Goal: Entertainment & Leisure: Consume media (video, audio)

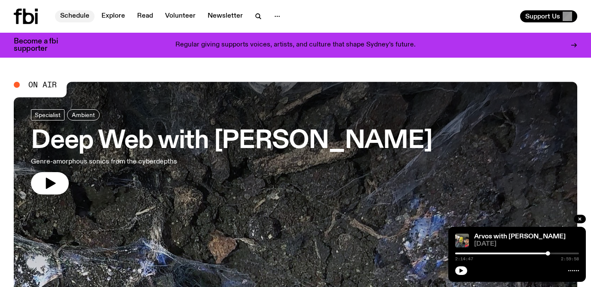
click at [80, 13] on link "Schedule" at bounding box center [75, 16] width 40 height 12
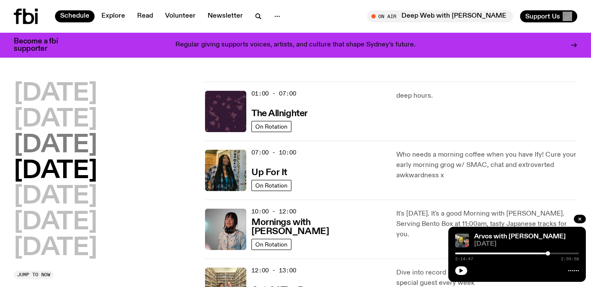
click at [67, 154] on h2 "[DATE]" at bounding box center [55, 145] width 83 height 24
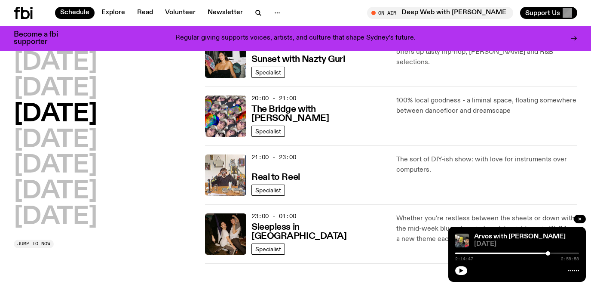
scroll to position [344, 0]
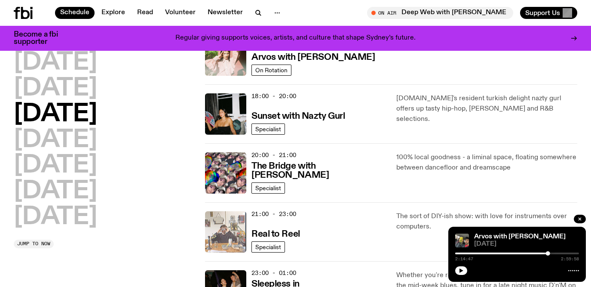
click at [214, 233] on img at bounding box center [225, 231] width 41 height 41
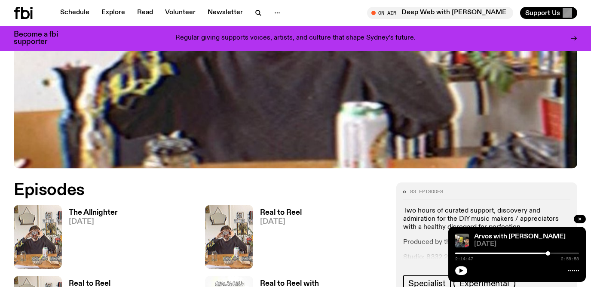
scroll to position [332, 0]
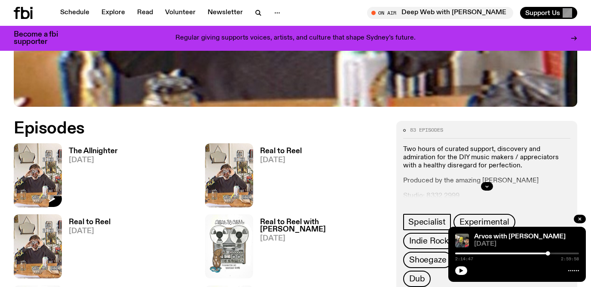
click at [22, 156] on img at bounding box center [38, 175] width 48 height 64
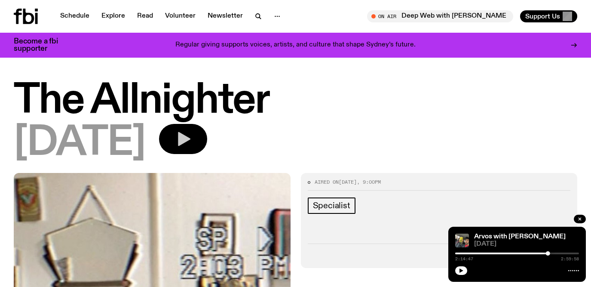
click at [192, 139] on icon "button" at bounding box center [183, 138] width 17 height 17
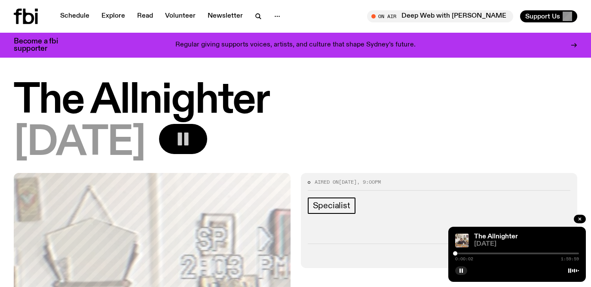
click at [473, 252] on div "0:00:02 1:59:59" at bounding box center [517, 256] width 124 height 10
click at [468, 253] on div at bounding box center [517, 253] width 124 height 2
click at [467, 253] on div at bounding box center [468, 253] width 4 height 4
click at [465, 253] on div at bounding box center [465, 253] width 4 height 4
click at [464, 253] on div at bounding box center [465, 253] width 4 height 4
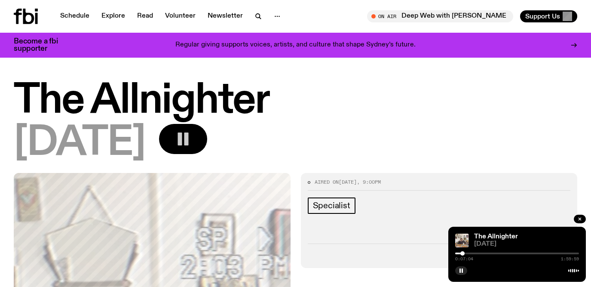
click at [463, 253] on div at bounding box center [463, 253] width 4 height 4
click at [462, 253] on div at bounding box center [463, 253] width 4 height 4
click at [461, 253] on div at bounding box center [462, 253] width 4 height 4
click at [468, 253] on div at bounding box center [517, 253] width 124 height 2
click at [469, 253] on div at bounding box center [468, 253] width 4 height 4
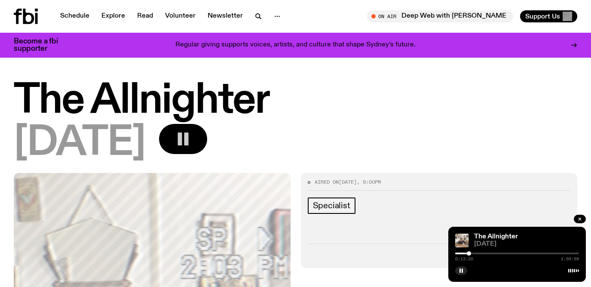
click at [470, 253] on div at bounding box center [469, 253] width 4 height 4
click at [471, 252] on div at bounding box center [471, 253] width 4 height 4
click at [473, 252] on div at bounding box center [471, 253] width 4 height 4
click at [473, 252] on div at bounding box center [473, 253] width 4 height 4
click at [474, 252] on div at bounding box center [473, 253] width 4 height 4
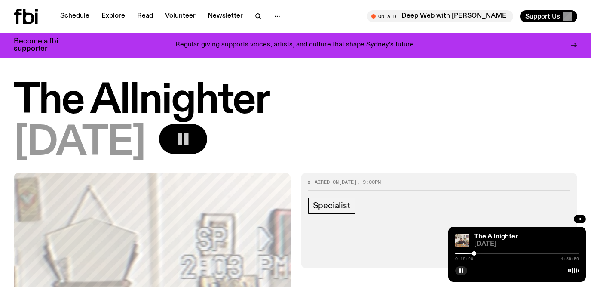
click at [475, 252] on div at bounding box center [474, 253] width 4 height 4
click at [476, 252] on div at bounding box center [475, 253] width 4 height 4
click at [477, 252] on div at bounding box center [476, 253] width 4 height 4
click at [479, 252] on div at bounding box center [517, 253] width 124 height 2
click at [478, 252] on div at bounding box center [479, 253] width 4 height 4
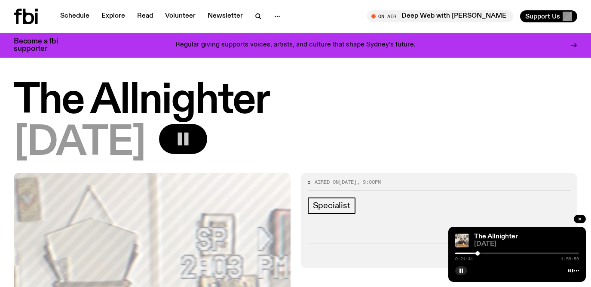
click at [477, 253] on div at bounding box center [478, 253] width 4 height 4
click at [479, 253] on div at bounding box center [477, 253] width 4 height 4
click at [480, 253] on div at bounding box center [478, 253] width 4 height 4
click at [482, 253] on div at bounding box center [481, 253] width 4 height 4
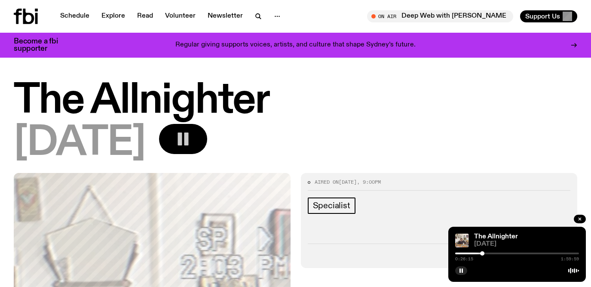
click at [483, 253] on div at bounding box center [482, 253] width 4 height 4
click at [484, 253] on div at bounding box center [483, 253] width 4 height 4
click at [486, 253] on div at bounding box center [485, 253] width 4 height 4
click at [487, 253] on div at bounding box center [487, 253] width 4 height 4
click at [488, 252] on div at bounding box center [487, 253] width 4 height 4
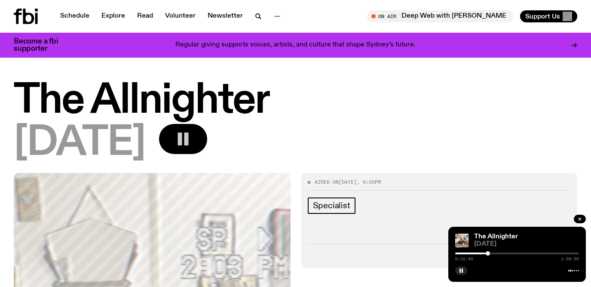
click at [490, 252] on div at bounding box center [488, 253] width 4 height 4
click at [492, 252] on div at bounding box center [490, 253] width 4 height 4
click at [493, 252] on div at bounding box center [491, 253] width 4 height 4
click at [495, 252] on div at bounding box center [517, 253] width 124 height 2
click at [496, 252] on div at bounding box center [517, 253] width 124 height 2
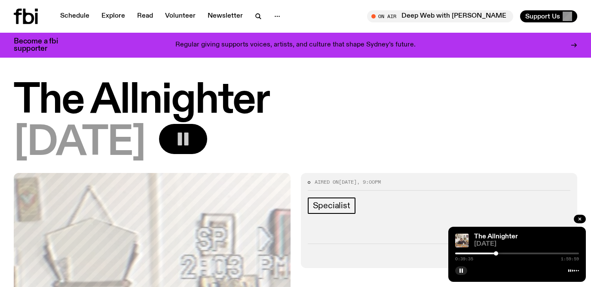
click at [499, 252] on div at bounding box center [517, 253] width 124 height 2
click at [501, 252] on div at bounding box center [517, 253] width 124 height 2
click at [504, 252] on div at bounding box center [517, 253] width 124 height 2
click at [505, 252] on div at bounding box center [503, 253] width 4 height 4
click at [507, 252] on div at bounding box center [517, 253] width 124 height 2
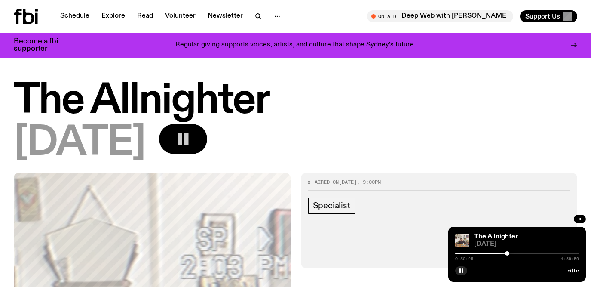
click at [509, 252] on div at bounding box center [507, 253] width 4 height 4
click at [510, 253] on div at bounding box center [509, 253] width 4 height 4
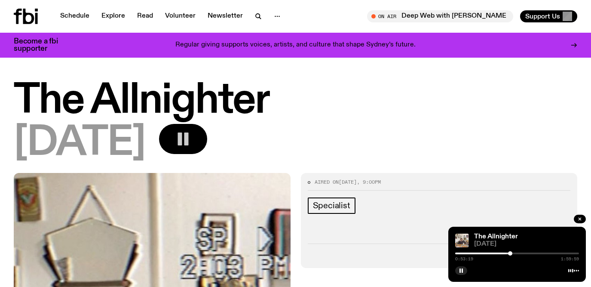
click at [512, 253] on div at bounding box center [510, 253] width 4 height 4
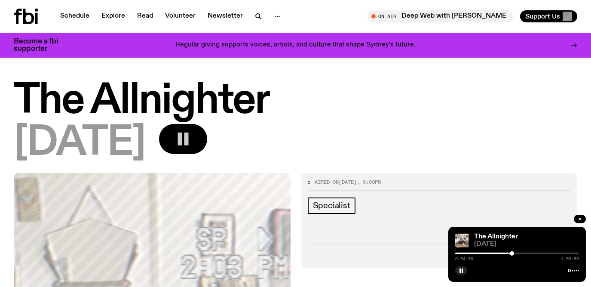
click at [513, 253] on div at bounding box center [512, 253] width 4 height 4
click at [515, 253] on div at bounding box center [513, 253] width 4 height 4
click at [516, 253] on div at bounding box center [516, 253] width 4 height 4
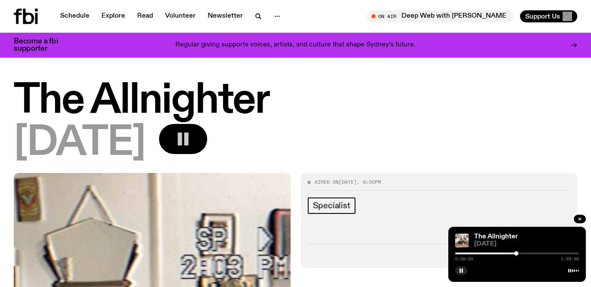
click at [519, 253] on div at bounding box center [517, 253] width 124 height 2
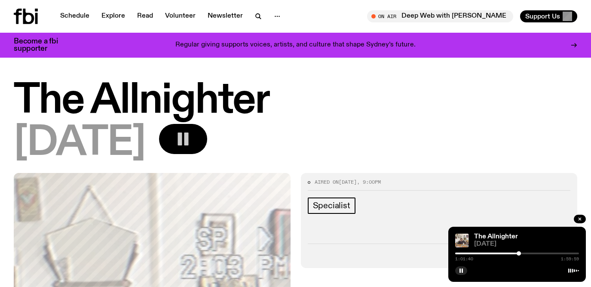
click at [520, 253] on div at bounding box center [519, 253] width 4 height 4
click at [521, 253] on div at bounding box center [520, 253] width 4 height 4
click at [523, 253] on div at bounding box center [523, 253] width 4 height 4
click at [525, 253] on div at bounding box center [517, 253] width 124 height 2
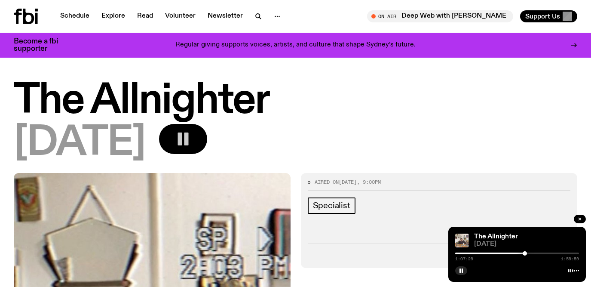
click at [527, 252] on div at bounding box center [525, 253] width 4 height 4
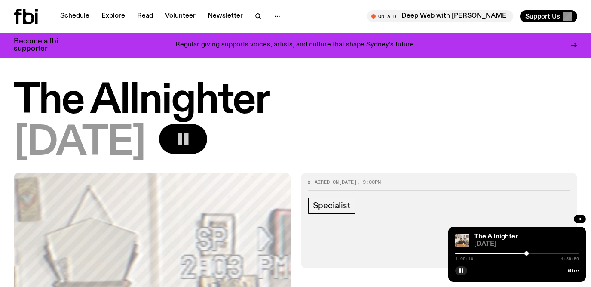
click at [529, 252] on div at bounding box center [517, 253] width 124 height 2
click at [530, 252] on div at bounding box center [529, 253] width 4 height 4
click at [532, 252] on div at bounding box center [531, 253] width 4 height 4
click at [533, 253] on div at bounding box center [531, 253] width 4 height 4
click at [534, 253] on div at bounding box center [533, 253] width 4 height 4
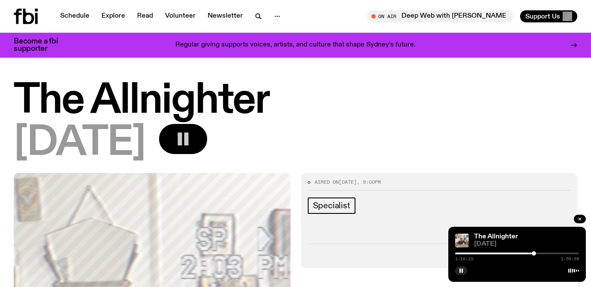
click at [536, 253] on div at bounding box center [534, 253] width 4 height 4
click at [538, 253] on div at bounding box center [536, 253] width 4 height 4
click at [539, 253] on div at bounding box center [539, 253] width 4 height 4
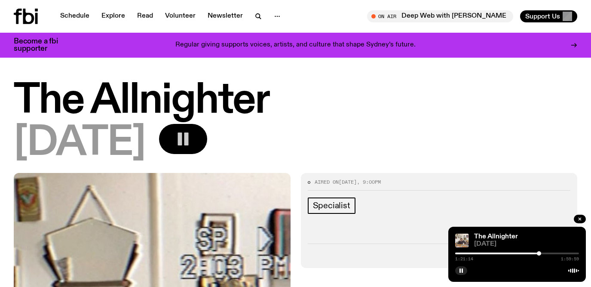
click at [541, 253] on div at bounding box center [539, 253] width 4 height 4
click at [543, 253] on div at bounding box center [517, 253] width 124 height 2
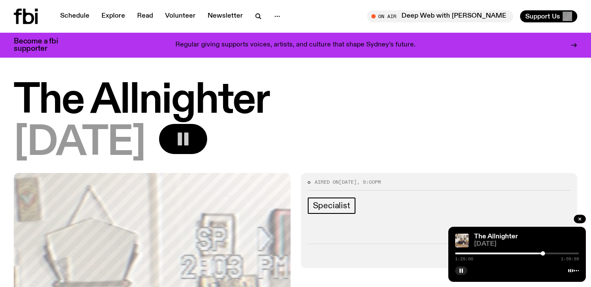
click at [545, 253] on div at bounding box center [517, 253] width 124 height 2
click at [547, 253] on div at bounding box center [545, 253] width 4 height 4
click at [548, 253] on div at bounding box center [548, 253] width 4 height 4
click at [550, 253] on div at bounding box center [548, 253] width 4 height 4
click at [552, 253] on div at bounding box center [517, 253] width 124 height 2
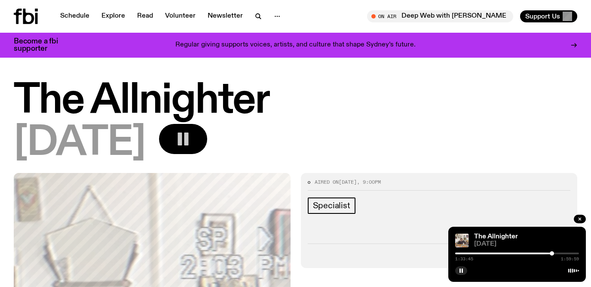
click at [553, 253] on div at bounding box center [552, 253] width 4 height 4
click at [554, 253] on div at bounding box center [553, 253] width 4 height 4
click at [556, 253] on div at bounding box center [555, 253] width 4 height 4
click at [558, 253] on div at bounding box center [517, 253] width 124 height 2
click at [560, 252] on div at bounding box center [517, 253] width 124 height 2
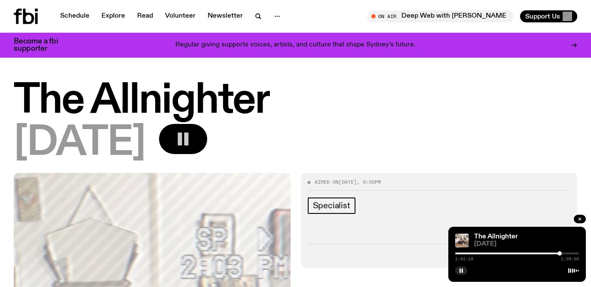
click at [562, 252] on div at bounding box center [517, 253] width 124 height 2
click at [564, 252] on div at bounding box center [562, 253] width 4 height 4
click at [567, 253] on div at bounding box center [517, 253] width 124 height 2
click at [570, 253] on div at bounding box center [517, 253] width 124 height 2
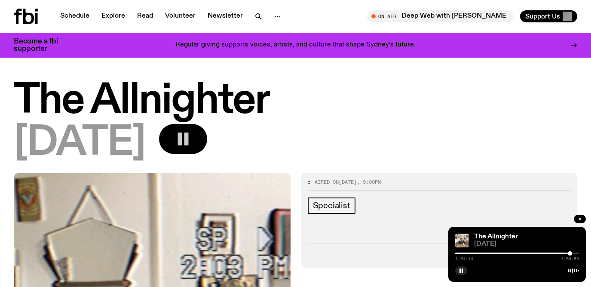
click at [571, 253] on div at bounding box center [570, 253] width 4 height 4
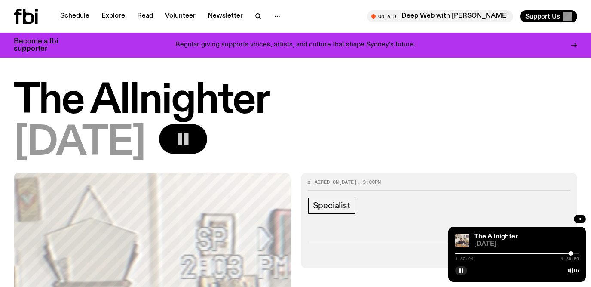
click at [575, 253] on div at bounding box center [517, 253] width 124 height 2
